Goal: Transaction & Acquisition: Purchase product/service

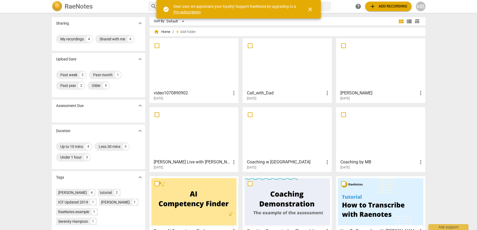
click at [304, 56] on div at bounding box center [287, 63] width 85 height 47
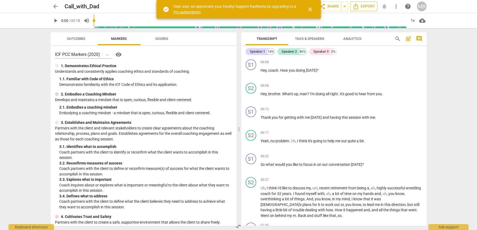
click at [370, 5] on span "Export" at bounding box center [364, 6] width 22 height 6
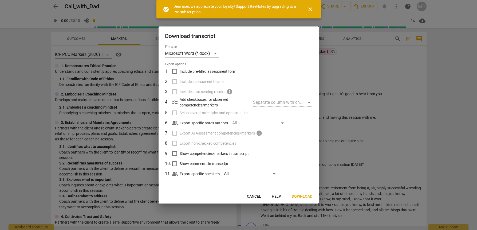
click at [296, 193] on button "Download" at bounding box center [302, 196] width 29 height 10
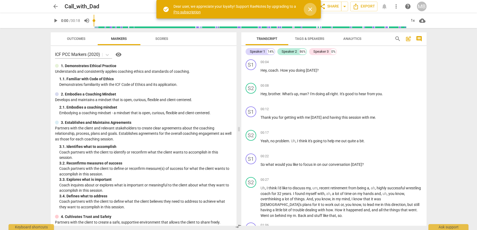
click at [309, 10] on span "close" at bounding box center [310, 9] width 6 height 6
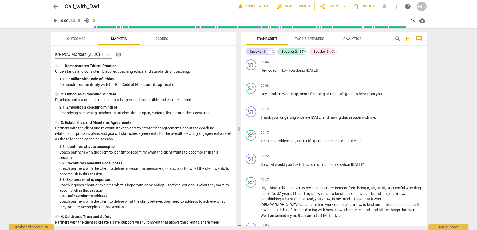
drag, startPoint x: 53, startPoint y: 20, endPoint x: 117, endPoint y: 21, distance: 63.3
click at [53, 20] on span "play_arrow" at bounding box center [55, 20] width 6 height 6
click at [415, 18] on div "1x" at bounding box center [413, 20] width 10 height 9
click at [418, 51] on li "1.5x" at bounding box center [417, 51] width 18 height 10
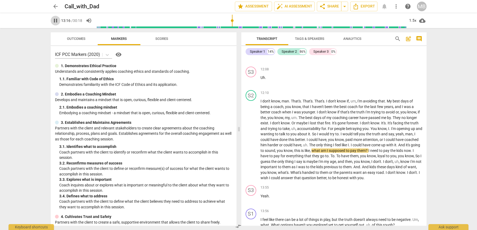
click at [56, 21] on span "pause" at bounding box center [55, 20] width 6 height 6
type input "797"
click at [53, 7] on span "arrow_back" at bounding box center [55, 6] width 6 height 6
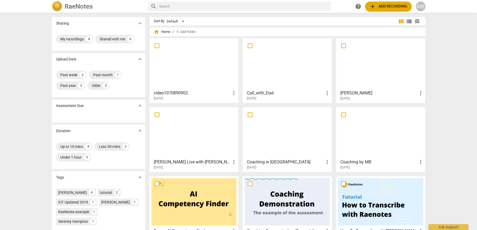
click at [188, 52] on div at bounding box center [193, 63] width 85 height 47
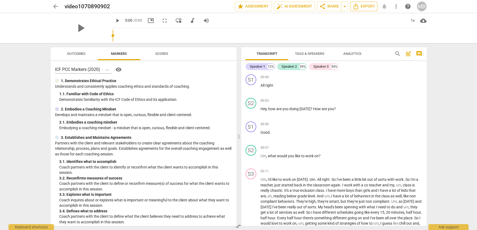
click at [367, 2] on button "Export" at bounding box center [363, 7] width 27 height 10
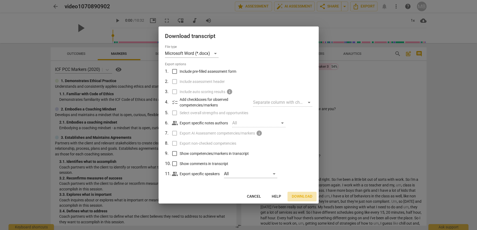
click at [303, 194] on span "Download" at bounding box center [302, 196] width 21 height 5
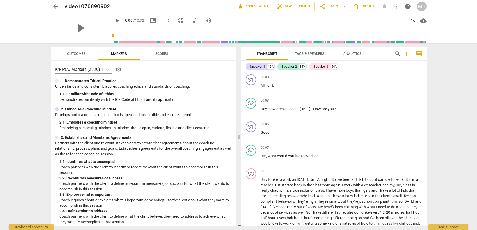
click at [422, 20] on span "cloud_download" at bounding box center [423, 20] width 6 height 6
click at [412, 17] on div at bounding box center [238, 115] width 477 height 230
click at [409, 22] on div "1x" at bounding box center [413, 20] width 10 height 9
drag, startPoint x: 417, startPoint y: 53, endPoint x: 390, endPoint y: 14, distance: 46.6
click at [416, 50] on li "1.5x" at bounding box center [417, 51] width 18 height 10
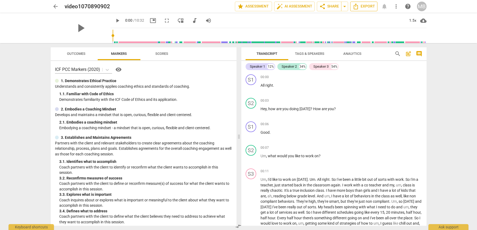
click at [359, 4] on icon "Export" at bounding box center [356, 6] width 6 height 6
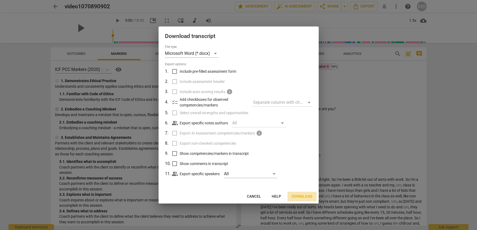
click at [298, 195] on span "Download" at bounding box center [302, 196] width 21 height 5
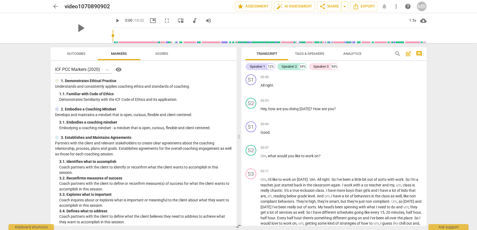
click at [56, 6] on span "arrow_back" at bounding box center [55, 6] width 6 height 6
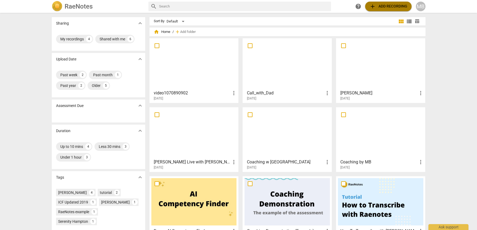
click at [371, 6] on span "add" at bounding box center [372, 6] width 6 height 6
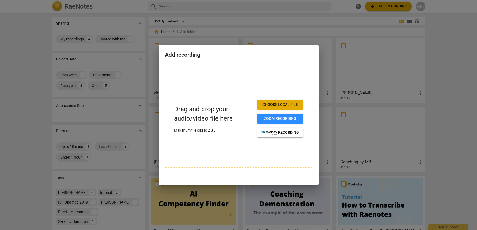
click at [281, 104] on span "Choose local file" at bounding box center [280, 104] width 38 height 5
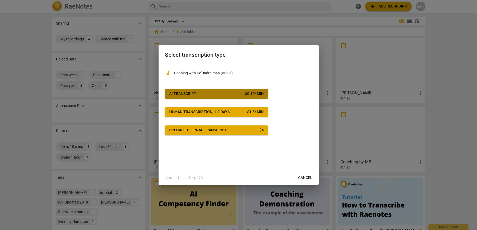
click at [245, 96] on div "$ 0.15 / min" at bounding box center [254, 93] width 19 height 5
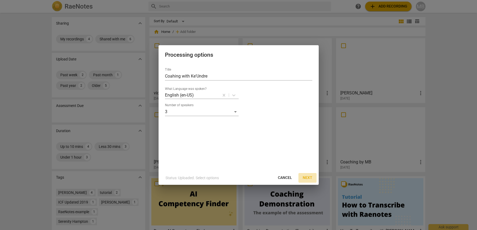
click at [304, 176] on span "Next" at bounding box center [308, 177] width 10 height 5
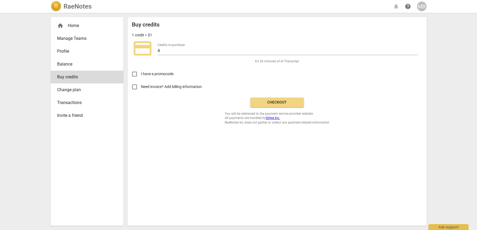
click at [276, 103] on span "Checkout" at bounding box center [277, 102] width 45 height 5
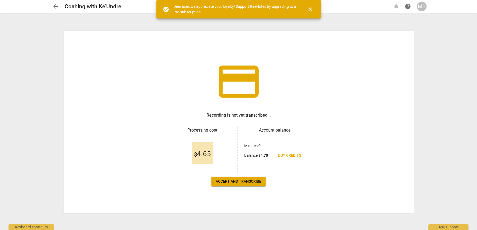
click at [223, 182] on span "Accept and transcribe" at bounding box center [239, 181] width 46 height 5
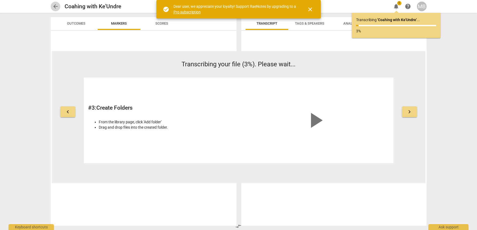
click at [58, 6] on span "arrow_back" at bounding box center [55, 6] width 6 height 6
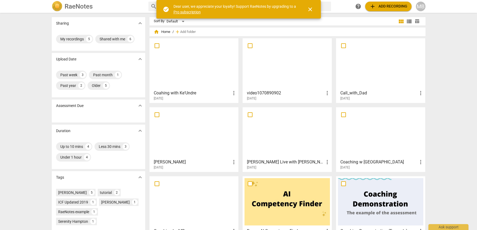
click at [175, 93] on h3 "Coahing with Ke'Undre" at bounding box center [192, 93] width 77 height 6
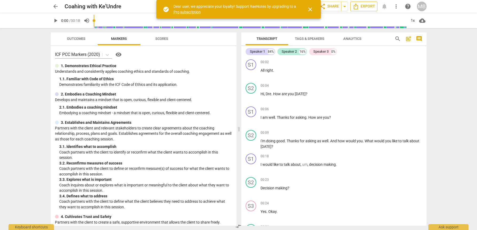
click at [368, 6] on span "Export" at bounding box center [364, 6] width 22 height 6
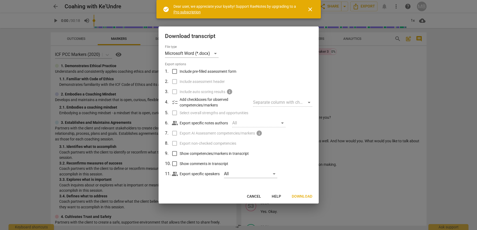
click at [298, 196] on span "Download" at bounding box center [302, 196] width 21 height 5
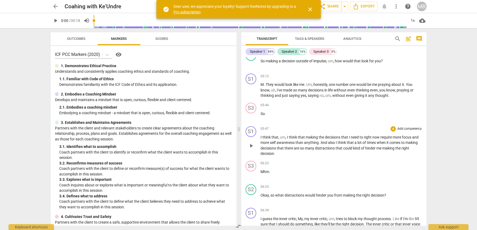
scroll to position [587, 0]
